Goal: Check status

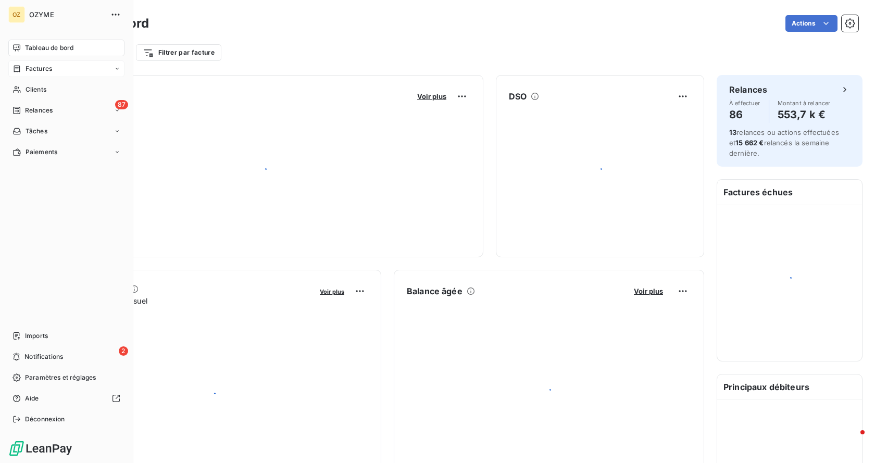
click at [39, 67] on span "Factures" at bounding box center [39, 68] width 27 height 9
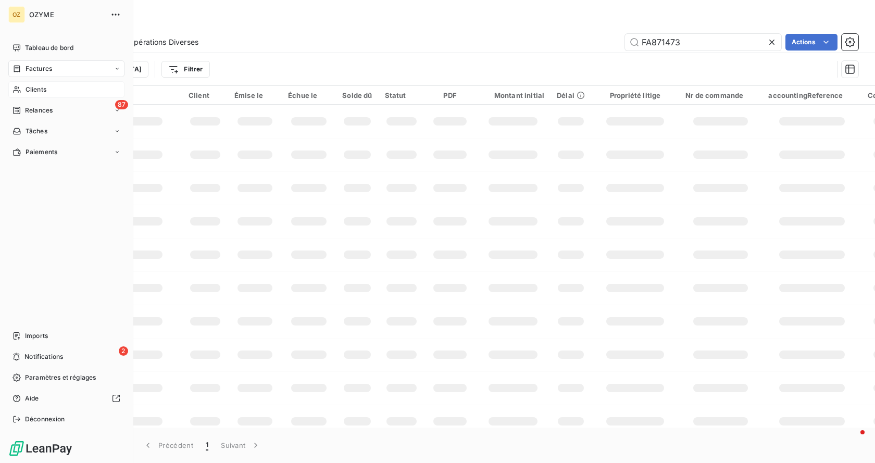
click at [35, 92] on span "Clients" at bounding box center [36, 89] width 21 height 9
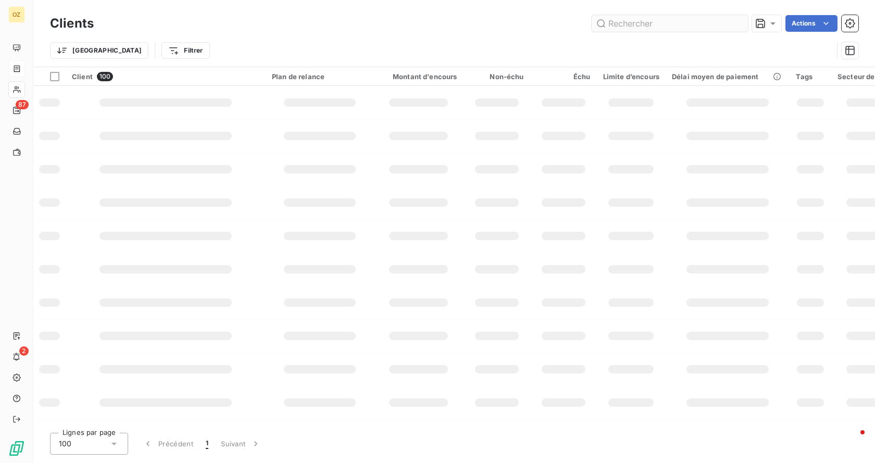
click at [616, 21] on input "text" at bounding box center [670, 23] width 156 height 17
type input "220607"
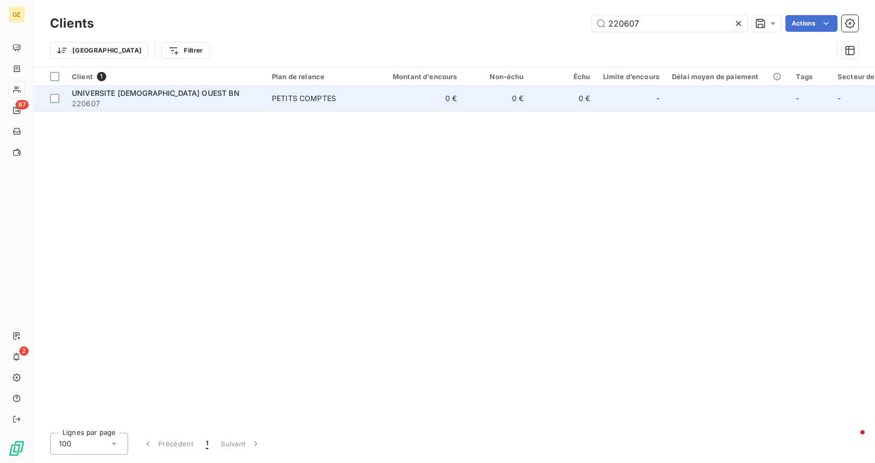
click at [170, 100] on span "220607" at bounding box center [166, 103] width 188 height 10
